Goal: Task Accomplishment & Management: Use online tool/utility

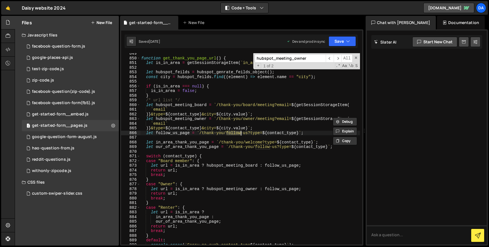
scroll to position [3989, 0]
click at [34, 9] on div "Daisy website 2024 ⚠️ Code is being edited in another browser" at bounding box center [44, 8] width 44 height 7
click at [7, 24] on icon at bounding box center [8, 22] width 5 height 6
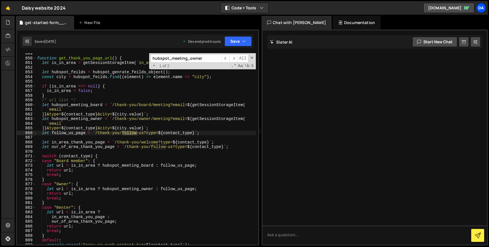
click at [483, 7] on div "Da" at bounding box center [481, 8] width 10 height 10
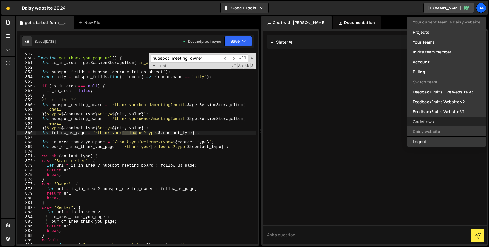
click at [419, 118] on link "Codeflows" at bounding box center [446, 122] width 79 height 10
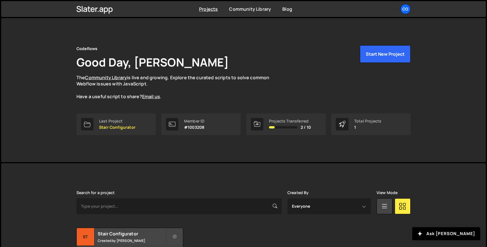
scroll to position [44, 0]
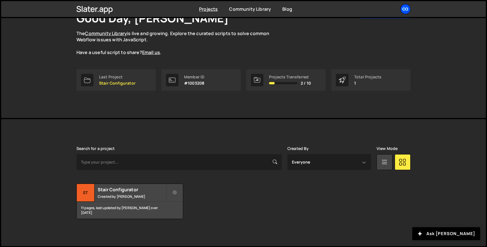
click at [406, 11] on div "Co" at bounding box center [405, 9] width 10 height 10
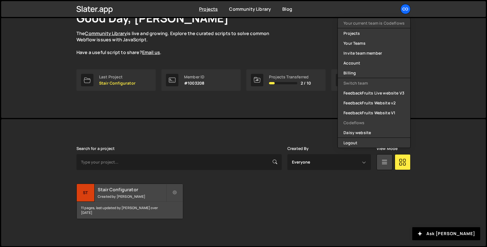
click at [136, 202] on div "11 pages, last updated by Muhammad Dilshad Khaliq over 1 year ago" at bounding box center [130, 210] width 106 height 17
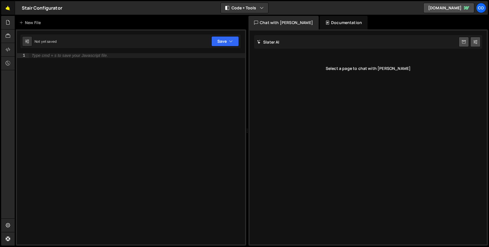
click at [7, 13] on link "🤙" at bounding box center [8, 8] width 14 height 14
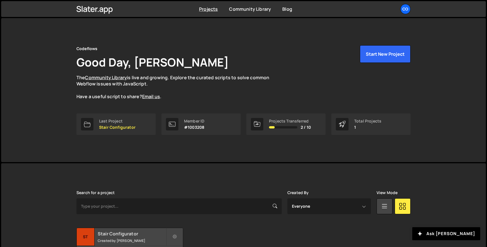
click at [131, 228] on link "St Stair Configurator Created by Muhammad Dilshad Khaliq 11 pages, last updated…" at bounding box center [129, 245] width 107 height 35
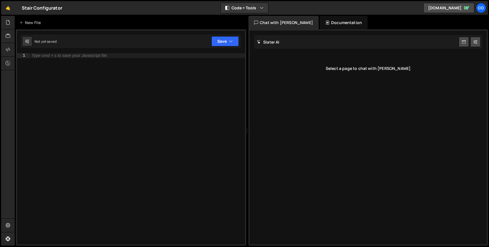
click at [65, 58] on div "Type cmd + s to save your Javascript file." at bounding box center [137, 153] width 216 height 201
click at [92, 57] on div "Type cmd + s to save your Javascript file." at bounding box center [70, 55] width 76 height 4
click at [6, 24] on icon at bounding box center [8, 22] width 5 height 6
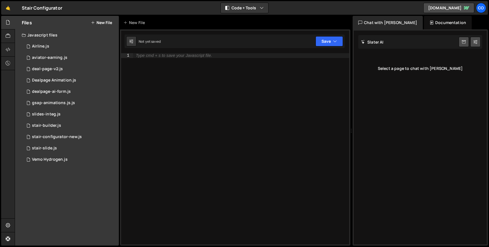
click at [93, 21] on icon at bounding box center [93, 22] width 4 height 5
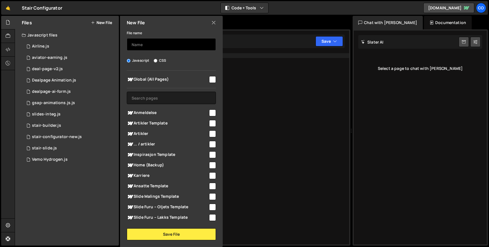
click at [147, 46] on input "text" at bounding box center [171, 44] width 89 height 12
type input "dealpage-main-api"
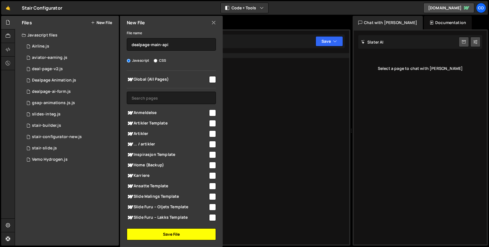
click at [171, 231] on button "Save File" at bounding box center [171, 234] width 89 height 12
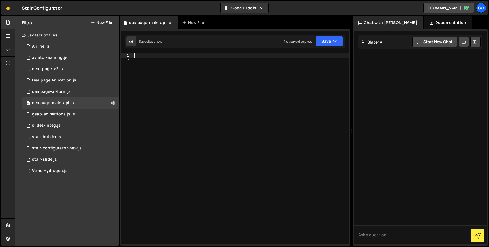
click at [172, 54] on div at bounding box center [241, 153] width 216 height 201
paste textarea "}"
type textarea "}"
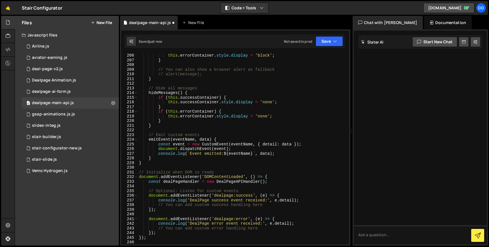
scroll to position [1090, 0]
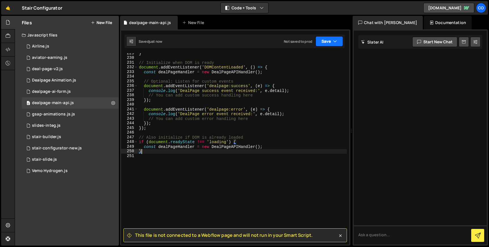
click at [327, 41] on button "Save" at bounding box center [329, 41] width 27 height 10
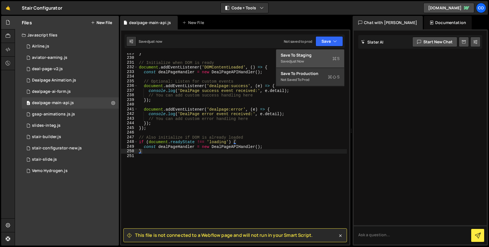
click at [309, 56] on div "Save to Staging S" at bounding box center [310, 55] width 59 height 6
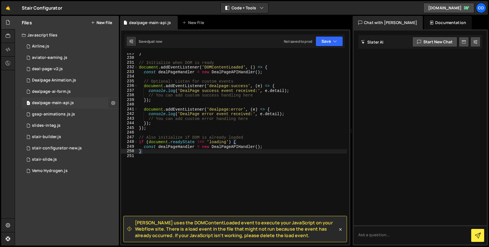
click at [115, 104] on icon at bounding box center [113, 102] width 4 height 5
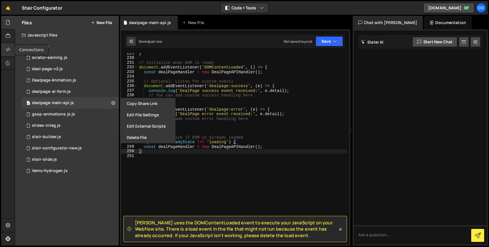
click at [10, 46] on icon at bounding box center [8, 49] width 5 height 6
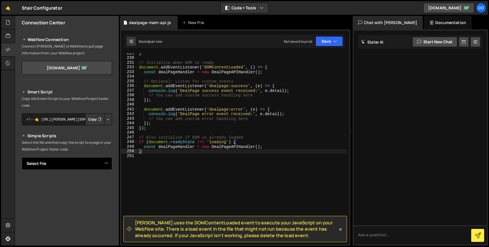
click at [68, 163] on select "Select File Airline.js aviator-earning.js deal-page-v2.js Dealpage Animation.js…" at bounding box center [67, 163] width 90 height 12
select select "46639"
click at [22, 157] on select "Select File Airline.js aviator-earning.js deal-page-v2.js Dealpage Animation.js…" at bounding box center [67, 163] width 90 height 12
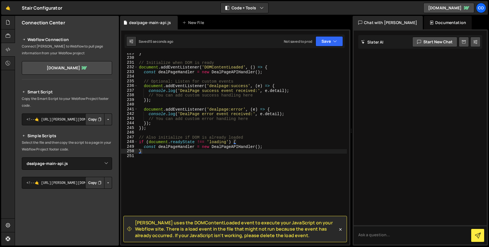
click at [93, 182] on button "Copy" at bounding box center [94, 183] width 19 height 12
click at [158, 155] on div "} // Initialize when DOM is ready document . addEventListener ( 'DOMContentLoad…" at bounding box center [242, 151] width 209 height 201
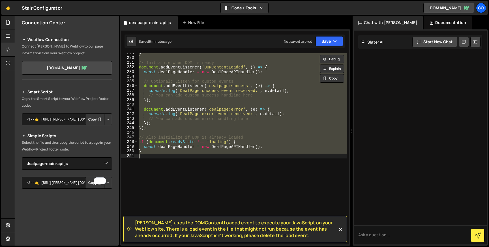
paste textarea
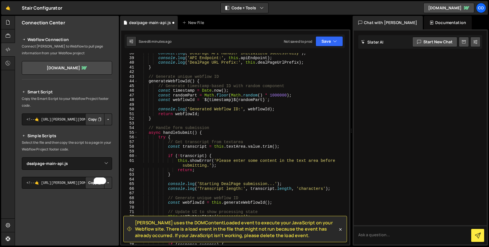
scroll to position [0, 0]
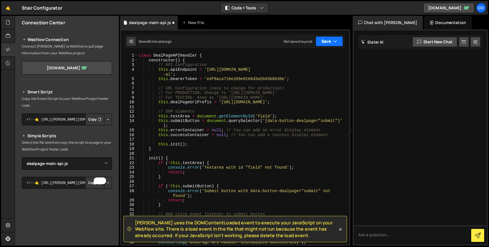
click at [324, 42] on button "Save" at bounding box center [329, 41] width 27 height 10
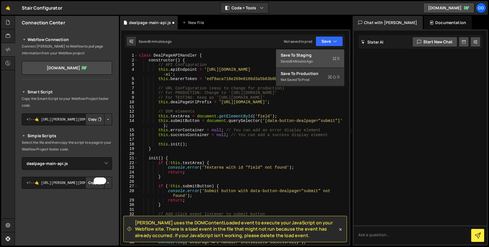
click at [313, 59] on div "6 minutes ago" at bounding box center [302, 61] width 22 height 5
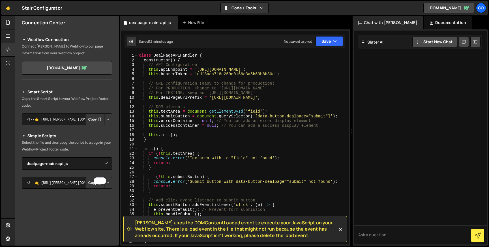
click at [166, 67] on div "class DealPageAPIHandler { constructor ( ) { // API Configuration this . apiEnd…" at bounding box center [242, 153] width 209 height 201
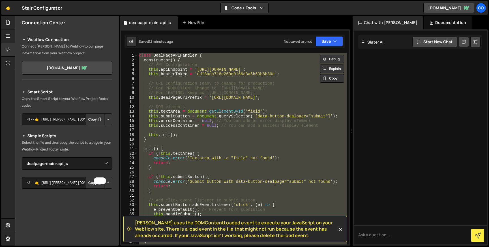
paste textarea
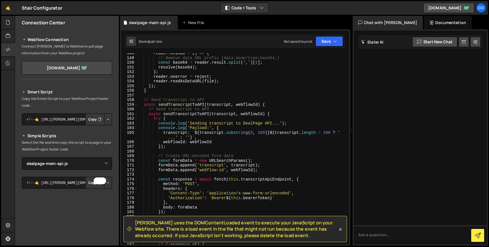
scroll to position [705, 0]
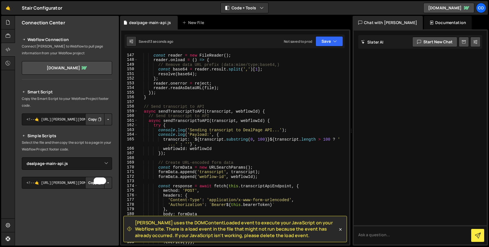
click at [271, 112] on div "const reader = new FileReader ( ) ; reader . onload = ( ) => { // Remove data U…" at bounding box center [242, 153] width 209 height 201
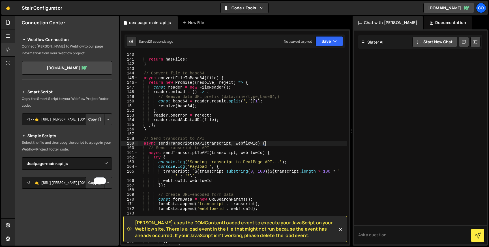
scroll to position [657, 0]
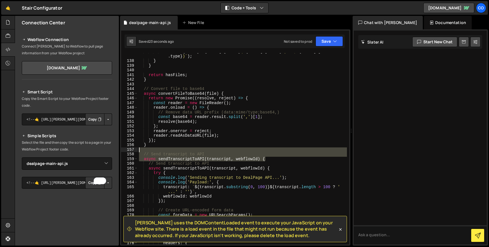
drag, startPoint x: 268, startPoint y: 161, endPoint x: 234, endPoint y: 149, distance: 35.4
click at [234, 149] on div "` - File ${ i + 1 } : ${ files [ i ] . name } ( ${ files [ i ] . size } bytes, …" at bounding box center [242, 151] width 209 height 205
type textarea "// Send transcript to API"
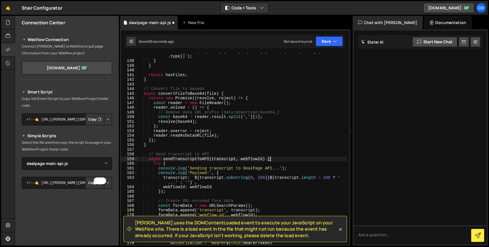
click at [272, 157] on div "` - File ${ i + 1 } : ${ files [ i ] . name } ( ${ files [ i ] . size } bytes, …" at bounding box center [242, 151] width 209 height 205
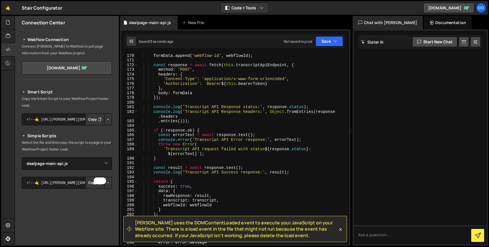
scroll to position [856, 0]
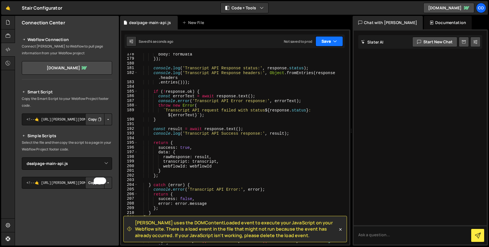
click at [324, 41] on button "Save" at bounding box center [329, 41] width 27 height 10
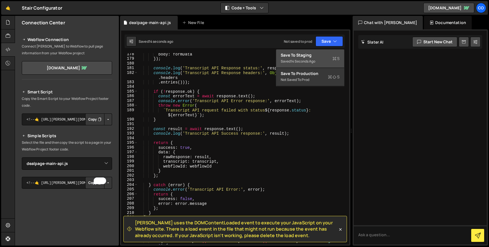
click at [305, 54] on div "Save to Staging S" at bounding box center [310, 55] width 59 height 6
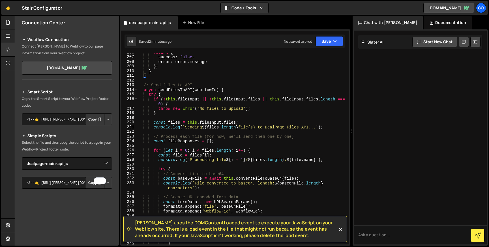
scroll to position [999, 0]
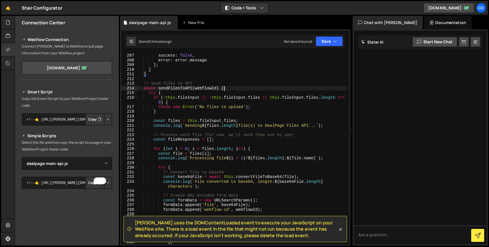
click at [225, 89] on div "success : false , error : error . message } ; } } // Send files to API async se…" at bounding box center [242, 153] width 209 height 201
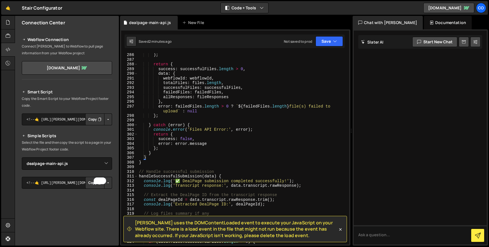
scroll to position [1392, 0]
click at [157, 164] on div ") ; return { success : successfulFiles . length > 0 , data : { webflowId : webf…" at bounding box center [242, 155] width 209 height 205
type textarea "}"
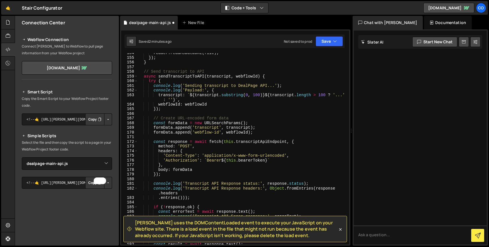
scroll to position [740, 0]
click at [336, 40] on icon "button" at bounding box center [335, 41] width 4 height 6
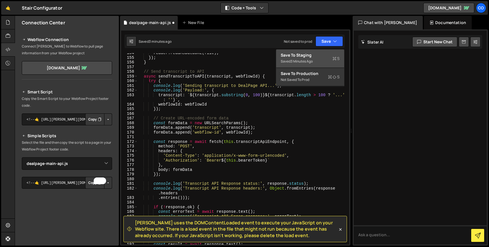
click at [316, 55] on div "Save to Staging S" at bounding box center [310, 55] width 59 height 6
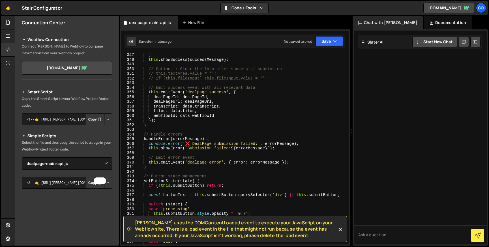
scroll to position [1612, 0]
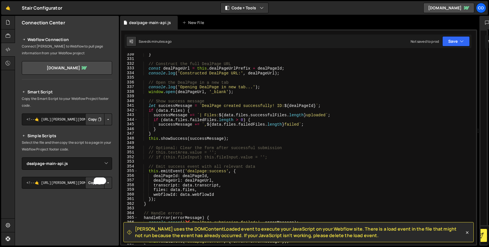
drag, startPoint x: 351, startPoint y: 128, endPoint x: 423, endPoint y: 128, distance: 71.0
click at [423, 128] on div "Files New File Javascript files 0 Airline.js 0 0 aviator-earning.js 0 0 deal-pa…" at bounding box center [252, 131] width 474 height 230
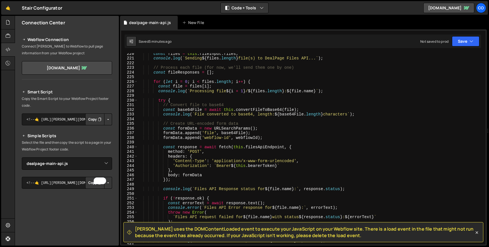
scroll to position [1030, 0]
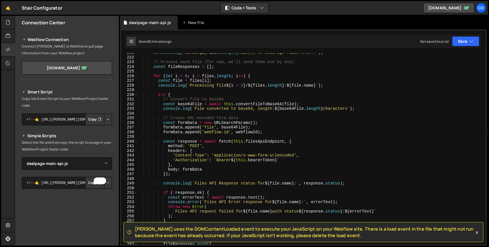
click at [254, 105] on div "console . log ( ` Sending ${ files . length } file(s) to DealPage Files API... …" at bounding box center [311, 150] width 346 height 201
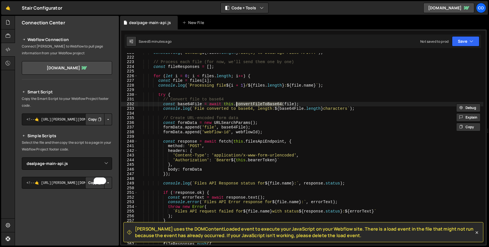
click at [336, 109] on div "console . log ( ` Sending ${ files . length } file(s) to DealPage Files API... …" at bounding box center [311, 150] width 346 height 201
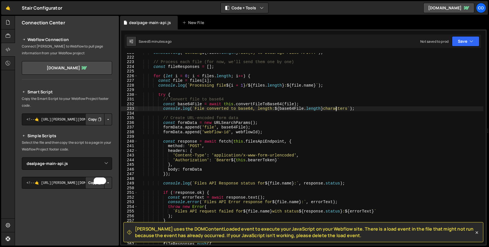
click at [336, 109] on div "console . log ( ` Sending ${ files . length } file(s) to DealPage Files API... …" at bounding box center [311, 150] width 346 height 201
click at [243, 109] on div "console . log ( ` Sending ${ files . length } file(s) to DealPage Files API... …" at bounding box center [311, 150] width 346 height 201
click at [262, 109] on div "console . log ( ` Sending ${ files . length } file(s) to DealPage Files API... …" at bounding box center [311, 150] width 346 height 201
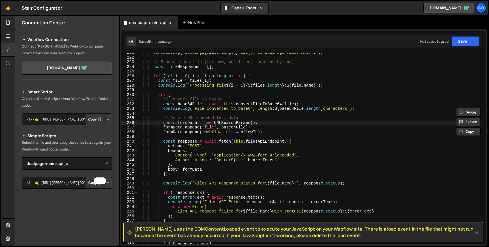
click at [222, 123] on div "console . log ( ` Sending ${ files . length } file(s) to DealPage Files API... …" at bounding box center [311, 150] width 346 height 201
click at [211, 128] on div "console . log ( ` Sending ${ files . length } file(s) to DealPage Files API... …" at bounding box center [311, 150] width 346 height 201
click at [242, 133] on div "console . log ( ` Sending ${ files . length } file(s) to DealPage Files API... …" at bounding box center [311, 150] width 346 height 201
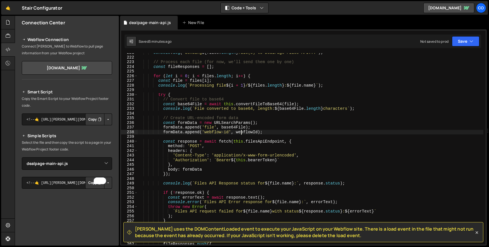
click at [242, 133] on div "console . log ( ` Sending ${ files . length } file(s) to DealPage Files API... …" at bounding box center [311, 150] width 346 height 201
click at [211, 129] on div "console . log ( ` Sending ${ files . length } file(s) to DealPage Files API... …" at bounding box center [311, 150] width 346 height 201
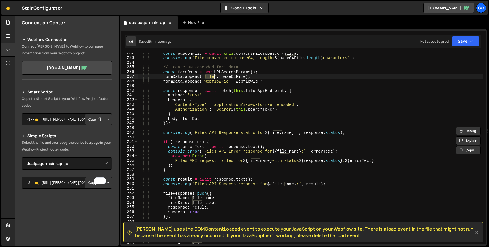
scroll to position [1082, 0]
click at [191, 118] on div "const base64File = await this . convertFileToBase64 ( file ) ; console . log ( …" at bounding box center [311, 150] width 346 height 201
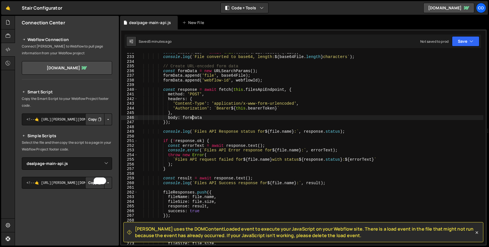
click at [191, 118] on div "const base64File = await this . convertFileToBase64 ( file ) ; console . log ( …" at bounding box center [311, 150] width 346 height 201
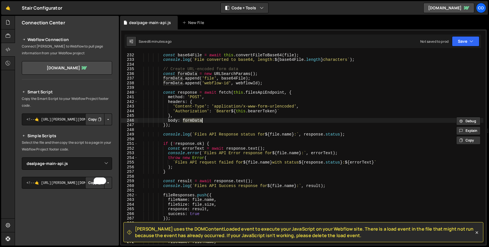
scroll to position [1076, 0]
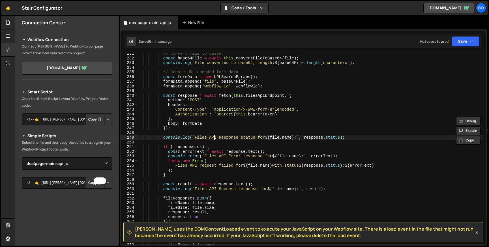
click at [215, 138] on div "// Convert file to base64 const base64File = await this . convertFileToBase64 (…" at bounding box center [311, 151] width 346 height 201
click at [233, 139] on div "// Convert file to base64 const base64File = await this . convertFileToBase64 (…" at bounding box center [311, 151] width 346 height 201
click at [281, 138] on div "// Convert file to base64 const base64File = await this . convertFileToBase64 (…" at bounding box center [311, 151] width 346 height 201
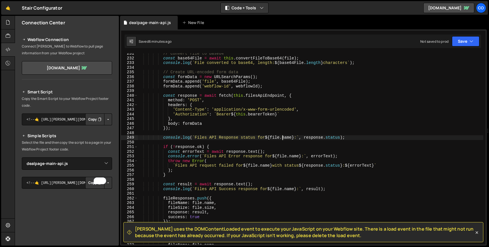
click at [281, 138] on div "// Convert file to base64 const base64File = await this . convertFileToBase64 (…" at bounding box center [311, 151] width 346 height 201
click at [315, 138] on div "// Convert file to base64 const base64File = await this . convertFileToBase64 (…" at bounding box center [311, 151] width 346 height 201
click at [333, 138] on div "// Convert file to base64 const base64File = await this . convertFileToBase64 (…" at bounding box center [311, 151] width 346 height 201
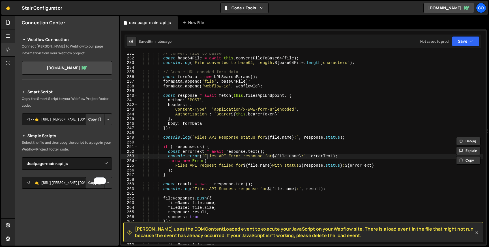
click at [207, 158] on div "// Convert file to base64 const base64File = await this . convertFileToBase64 (…" at bounding box center [311, 151] width 346 height 201
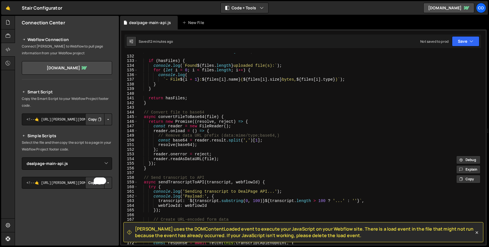
scroll to position [592, 0]
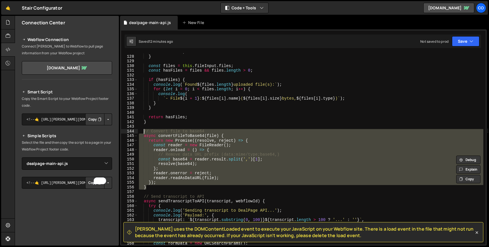
drag, startPoint x: 147, startPoint y: 188, endPoint x: 143, endPoint y: 132, distance: 55.6
click at [143, 132] on div "return false ; } const files = this . fileInput . files ; const hasFiles = file…" at bounding box center [311, 150] width 346 height 201
paste textarea "}"
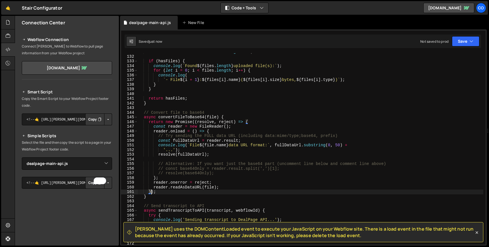
scroll to position [611, 0]
click at [466, 43] on button "Save" at bounding box center [465, 41] width 27 height 10
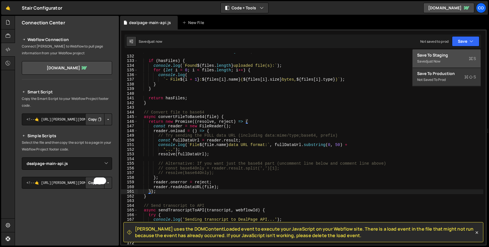
click at [418, 57] on div "Save to Staging S" at bounding box center [446, 55] width 59 height 6
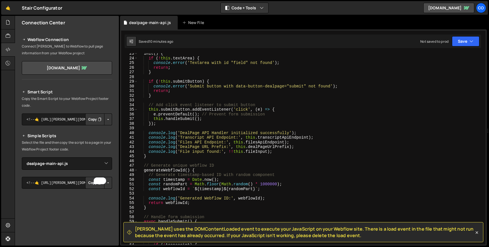
scroll to position [0, 0]
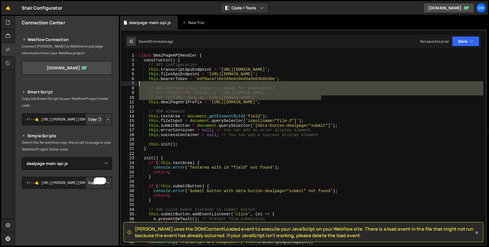
drag, startPoint x: 321, startPoint y: 96, endPoint x: 311, endPoint y: 82, distance: 16.9
click at [311, 82] on div "class DealPageAPIHandler { constructor ( ) { // API Configuration this . transc…" at bounding box center [311, 153] width 346 height 201
type textarea "// URL Configuration (easy to change for production)"
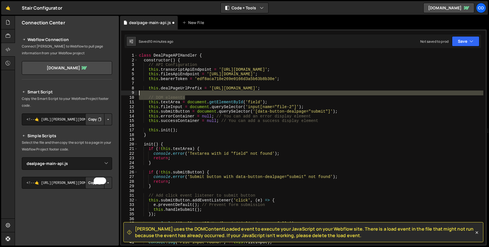
drag, startPoint x: 242, startPoint y: 98, endPoint x: 242, endPoint y: 95, distance: 3.1
click at [242, 95] on div "class DealPageAPIHandler { constructor ( ) { // API Configuration this . transc…" at bounding box center [311, 153] width 346 height 201
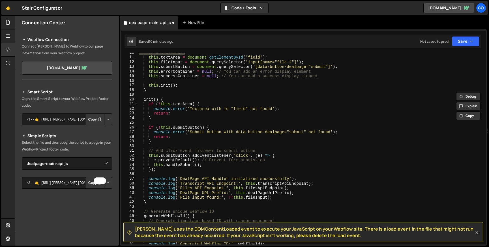
scroll to position [68, 0]
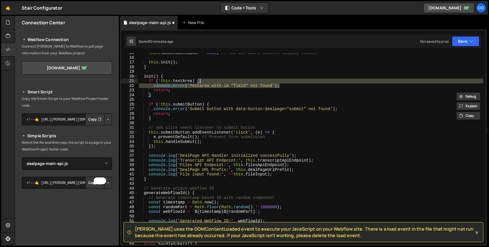
drag, startPoint x: 284, startPoint y: 86, endPoint x: 282, endPoint y: 83, distance: 4.1
click at [282, 83] on div "this . successContainer = null ; // You can add a success display element this …" at bounding box center [311, 151] width 346 height 201
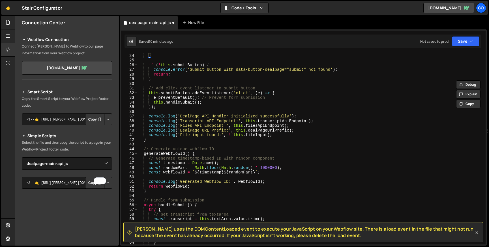
scroll to position [107, 0]
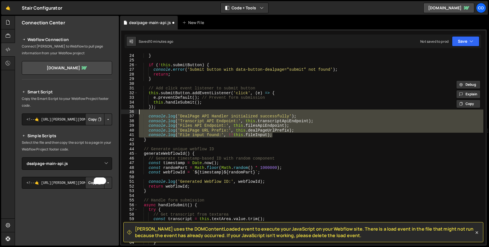
drag, startPoint x: 281, startPoint y: 135, endPoint x: 266, endPoint y: 113, distance: 26.5
click at [266, 113] on div "return ; } if ( ! this . submitButton ) { console . error ( 'Submit button with…" at bounding box center [311, 149] width 346 height 201
type textarea "console.log('DealPage API Handler initialized successfully');"
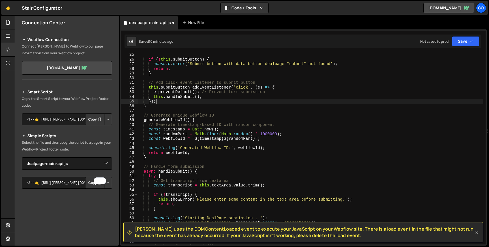
scroll to position [134, 0]
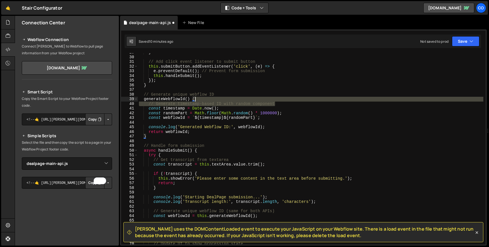
drag, startPoint x: 281, startPoint y: 104, endPoint x: 281, endPoint y: 99, distance: 4.5
click at [281, 99] on div "} // Add click event listener to submit button this . submitButton . addEventLi…" at bounding box center [311, 150] width 346 height 201
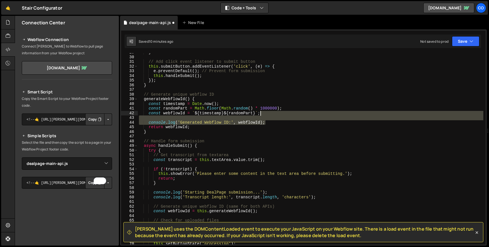
drag, startPoint x: 269, startPoint y: 122, endPoint x: 269, endPoint y: 114, distance: 7.9
click at [269, 114] on div "} // Add click event listener to submit button this . submitButton . addEventLi…" at bounding box center [311, 150] width 346 height 201
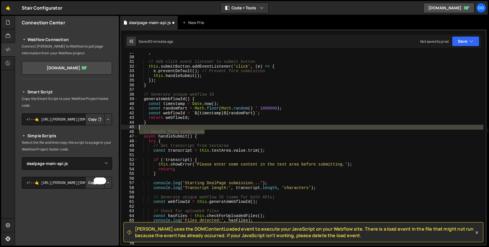
drag, startPoint x: 205, startPoint y: 132, endPoint x: 205, endPoint y: 128, distance: 4.6
click at [205, 128] on div "} // Add click event listener to submit button this . submitButton . addEventLi…" at bounding box center [311, 150] width 346 height 201
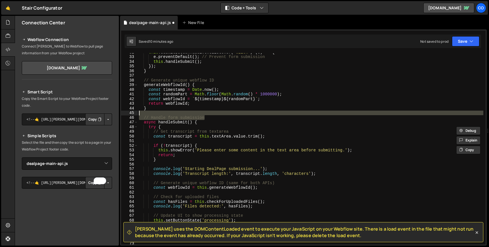
scroll to position [171, 0]
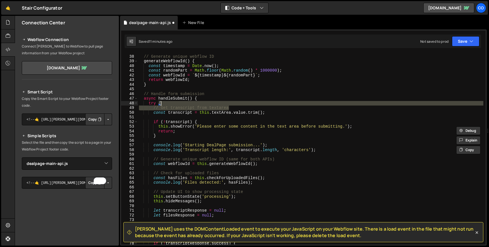
click at [232, 105] on div "// Generate unique webflow ID generateWebflowId ( ) { const timestamp = Date . …" at bounding box center [311, 150] width 346 height 201
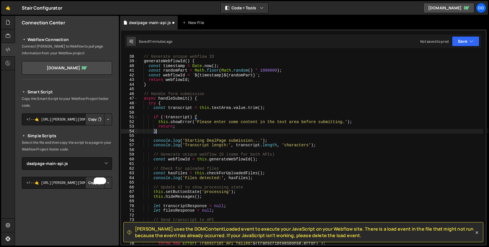
click at [172, 131] on div "// Generate unique webflow ID generateWebflowId ( ) { const timestamp = Date . …" at bounding box center [311, 150] width 346 height 201
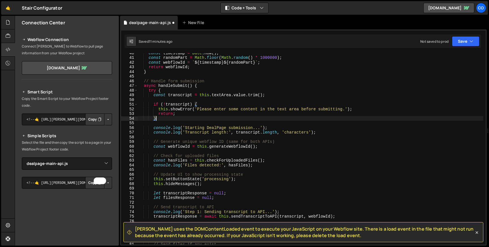
scroll to position [189, 0]
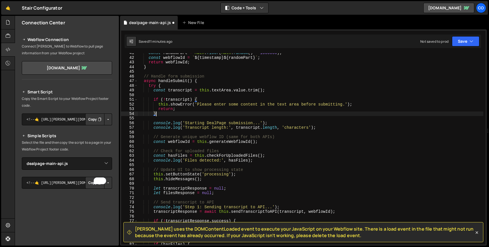
click at [158, 115] on div "const randomPart = Math . floor ( Math . random ( ) * 1000000 ) ; const webflow…" at bounding box center [311, 151] width 346 height 201
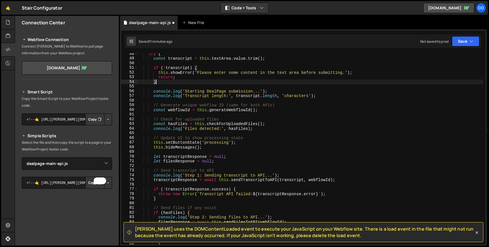
scroll to position [216, 0]
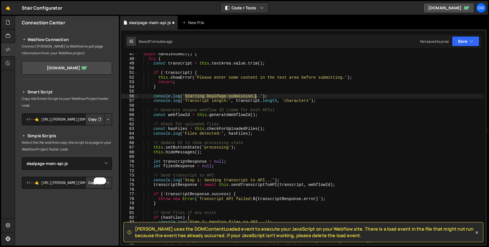
drag, startPoint x: 185, startPoint y: 96, endPoint x: 256, endPoint y: 95, distance: 71.6
click at [256, 95] on div "async handleSubmit ( ) { try { const transcript = this . textArea . value . tri…" at bounding box center [311, 152] width 346 height 201
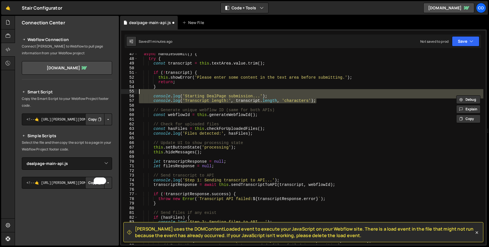
drag, startPoint x: 318, startPoint y: 99, endPoint x: 306, endPoint y: 92, distance: 13.3
click at [306, 92] on div "async handleSubmit ( ) { try { const transcript = this . textArea . value . tri…" at bounding box center [311, 152] width 346 height 201
type textarea "console.log('Starting DealPage submission...');"
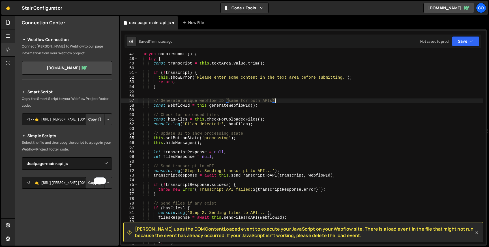
click at [277, 100] on div "async handleSubmit ( ) { try { const transcript = this . textArea . value . tri…" at bounding box center [311, 152] width 346 height 201
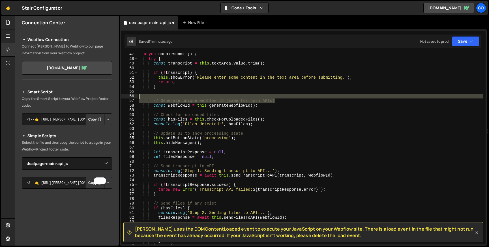
drag, startPoint x: 279, startPoint y: 100, endPoint x: 278, endPoint y: 96, distance: 4.3
click at [278, 96] on div "async handleSubmit ( ) { try { const transcript = this . textArea . value . tri…" at bounding box center [311, 152] width 346 height 201
type textarea "// Generate unique webflow ID (same for both APIs)"
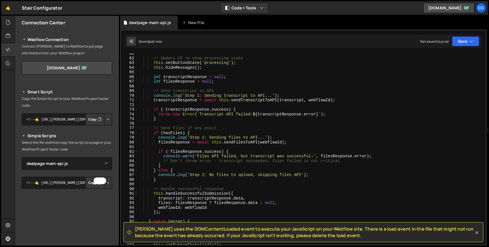
scroll to position [279, 0]
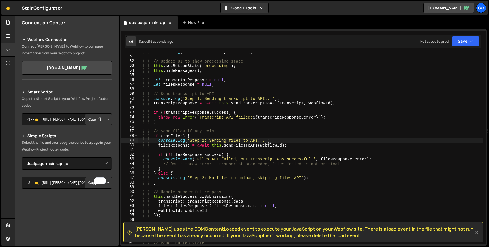
click at [275, 140] on div "console . log ( 'Files detected:' , hasFiles ) ; // Update UI to show processin…" at bounding box center [311, 150] width 346 height 201
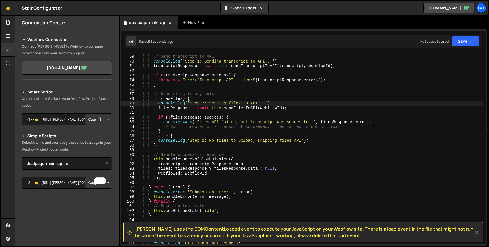
scroll to position [316, 0]
click at [253, 122] on div "// Send transcript to API console . log ( 'Step 1: Sending transcript to API...…" at bounding box center [311, 150] width 346 height 201
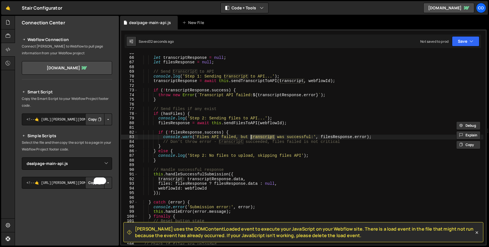
scroll to position [326, 0]
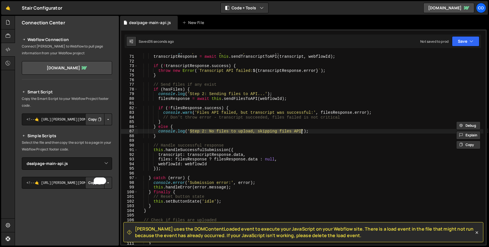
drag, startPoint x: 190, startPoint y: 131, endPoint x: 301, endPoint y: 132, distance: 111.5
click at [301, 132] on div "console . log ( 'Step 1: Sending transcript to API...' ) ; transcriptResponse =…" at bounding box center [311, 150] width 346 height 201
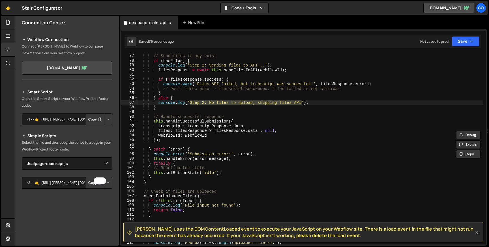
scroll to position [376, 0]
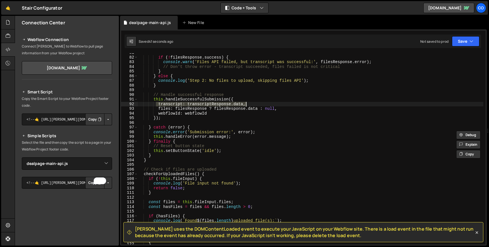
drag, startPoint x: 156, startPoint y: 102, endPoint x: 260, endPoint y: 102, distance: 103.9
click at [260, 102] on div "if ( ! filesResponse . success ) { console . warn ( 'Files API failed, but tran…" at bounding box center [311, 150] width 346 height 201
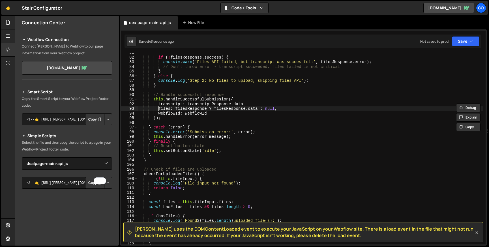
drag, startPoint x: 159, startPoint y: 109, endPoint x: 297, endPoint y: 109, distance: 137.2
click at [297, 109] on div "if ( ! filesResponse . success ) { console . warn ( 'Files API failed, but tran…" at bounding box center [311, 150] width 346 height 201
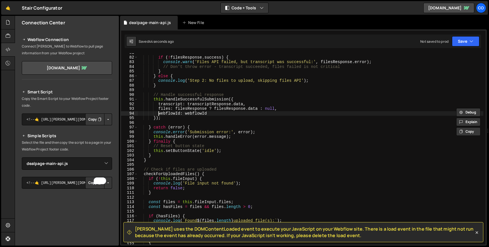
drag, startPoint x: 158, startPoint y: 114, endPoint x: 219, endPoint y: 114, distance: 61.7
click at [188, 114] on div "if ( ! filesResponse . success ) { console . warn ( 'Files API failed, but tran…" at bounding box center [311, 150] width 346 height 201
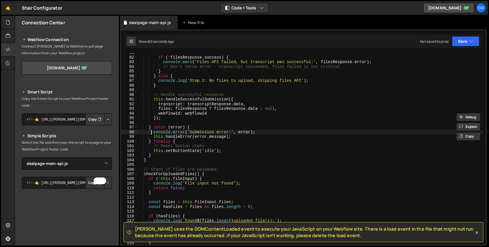
drag, startPoint x: 151, startPoint y: 134, endPoint x: 323, endPoint y: 134, distance: 172.1
click at [323, 134] on div "if ( ! filesResponse . success ) { console . warn ( 'Files API failed, but tran…" at bounding box center [311, 150] width 346 height 201
drag, startPoint x: 153, startPoint y: 136, endPoint x: 234, endPoint y: 136, distance: 80.9
click at [234, 136] on div "if ( ! filesResponse . success ) { console . warn ( 'Files API failed, but tran…" at bounding box center [311, 150] width 346 height 201
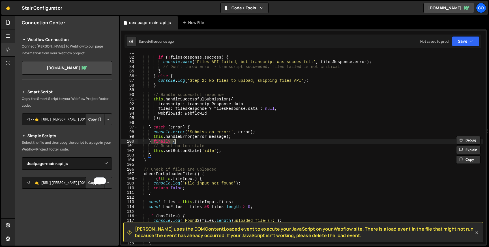
drag, startPoint x: 152, startPoint y: 141, endPoint x: 201, endPoint y: 141, distance: 48.7
click at [201, 141] on div "if ( ! filesResponse . success ) { console . warn ( 'Files API failed, but tran…" at bounding box center [311, 150] width 346 height 201
click at [155, 151] on div "if ( ! filesResponse . success ) { console . warn ( 'Files API failed, but tran…" at bounding box center [311, 150] width 346 height 201
type textarea "this.setButtonState('idle');"
click at [8, 24] on icon at bounding box center [8, 22] width 5 height 6
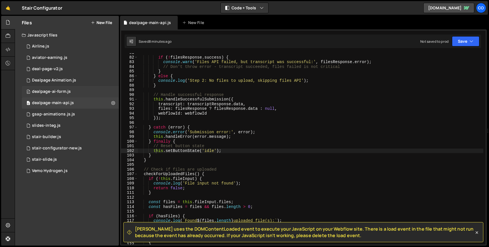
click at [63, 91] on div "dealpage-ai-form.js" at bounding box center [51, 91] width 39 height 5
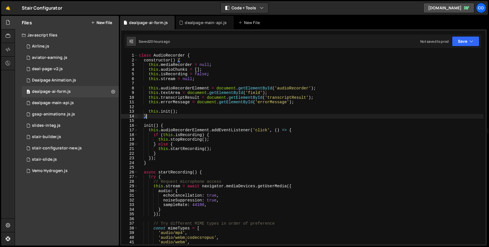
click at [202, 118] on div "class AudioRecorder { constructor ( ) { this . mediaRecorder = null ; this . au…" at bounding box center [311, 153] width 346 height 201
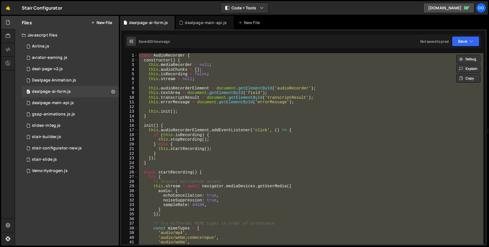
paste textarea "}"
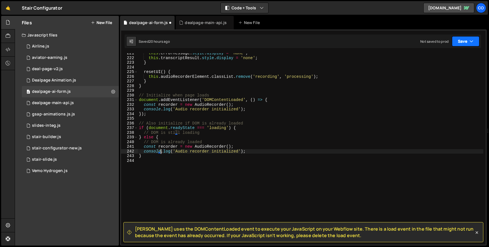
scroll to position [1030, 0]
click at [459, 44] on button "Save" at bounding box center [465, 41] width 27 height 10
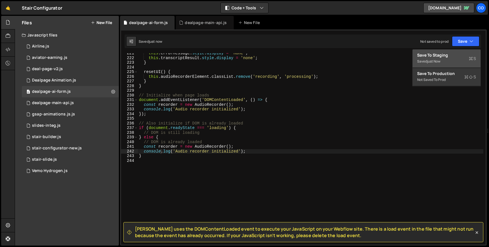
click at [432, 52] on button "Save to Staging S Saved just now" at bounding box center [447, 59] width 68 height 18
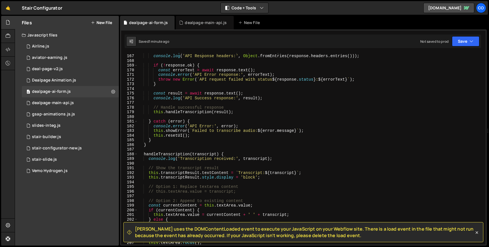
scroll to position [683, 0]
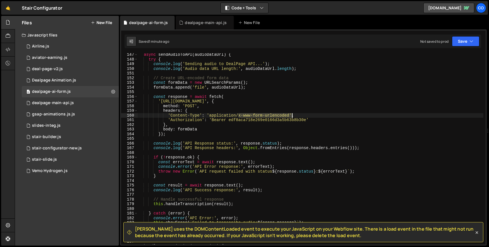
drag, startPoint x: 238, startPoint y: 115, endPoint x: 291, endPoint y: 114, distance: 53.2
click at [291, 114] on div "async sendAudioToAPI ( audioDataUrl ) { try { console . log ( 'Sending audio to…" at bounding box center [311, 152] width 346 height 201
click at [263, 120] on div "async sendAudioToAPI ( audioDataUrl ) { try { console . log ( 'Sending audio to…" at bounding box center [311, 152] width 346 height 201
type textarea "'Authorization': 'Bearer edf8aca718e269e0166d3a5b63b8b30e'"
click at [263, 120] on div "async sendAudioToAPI ( audioDataUrl ) { try { console . log ( 'Sending audio to…" at bounding box center [311, 152] width 346 height 201
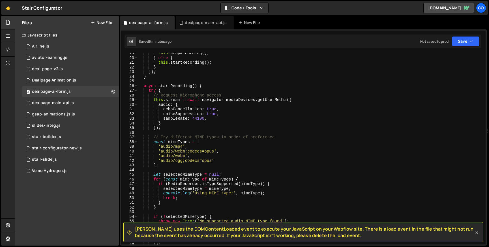
scroll to position [0, 0]
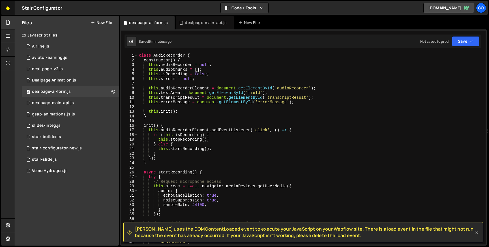
click at [8, 10] on link "🤙" at bounding box center [8, 8] width 14 height 14
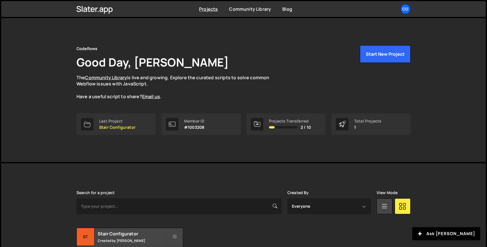
click at [400, 12] on ul "Co Your current team is Codeflows Projects Your Teams Invite team member Accoun…" at bounding box center [392, 9] width 37 height 10
click at [402, 12] on div "Co" at bounding box center [405, 9] width 10 height 10
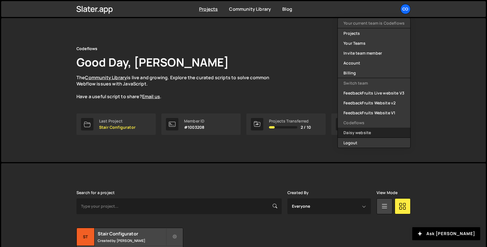
click at [356, 130] on link "Daisy website" at bounding box center [374, 133] width 72 height 10
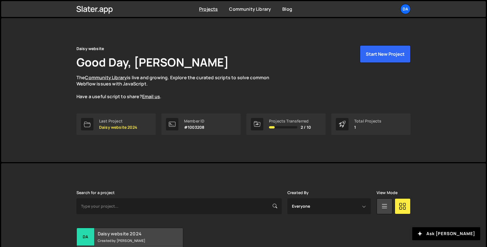
click at [135, 231] on h2 "Daisy website 2024" at bounding box center [132, 234] width 68 height 6
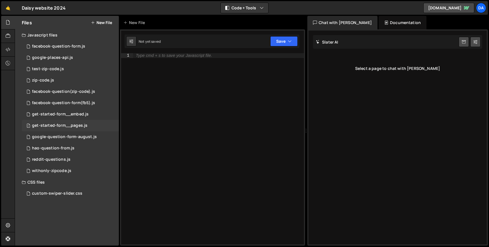
click at [64, 123] on div "get-started-form__pages.js" at bounding box center [59, 125] width 55 height 5
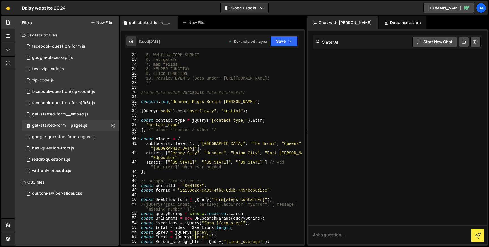
scroll to position [98, 0]
drag, startPoint x: 307, startPoint y: 59, endPoint x: 358, endPoint y: 59, distance: 50.9
click at [358, 59] on div "Files New File Javascript files 0 facebook-question-form.js 0 0 google-places-a…" at bounding box center [252, 131] width 474 height 230
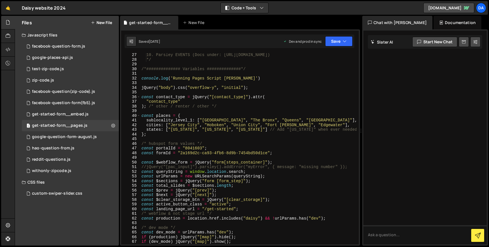
scroll to position [174, 0]
